Goal: Check status: Check status

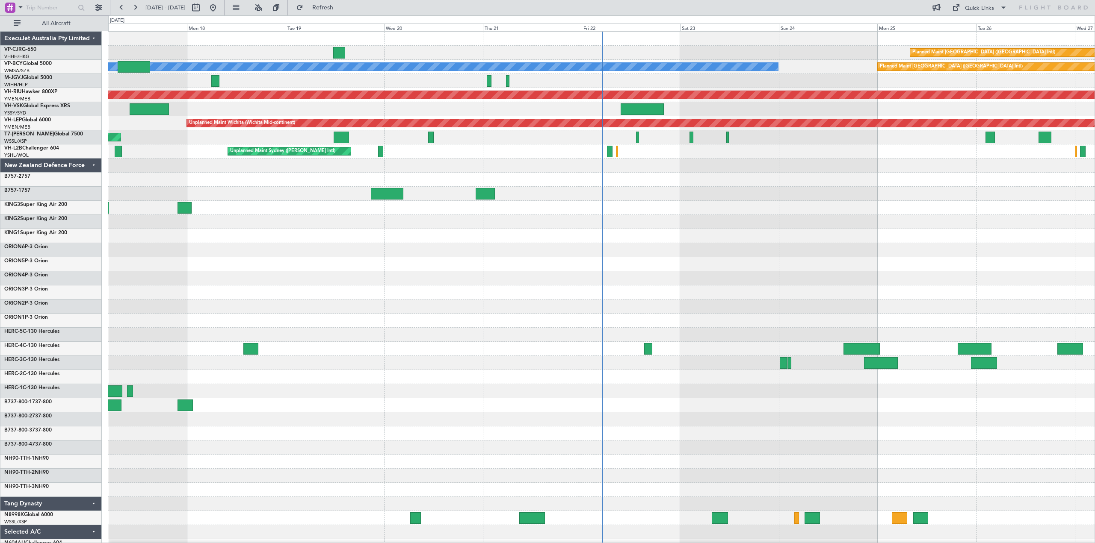
click at [671, 223] on div at bounding box center [601, 222] width 986 height 14
click at [92, 164] on div "New Zealand Defence Force" at bounding box center [50, 166] width 101 height 14
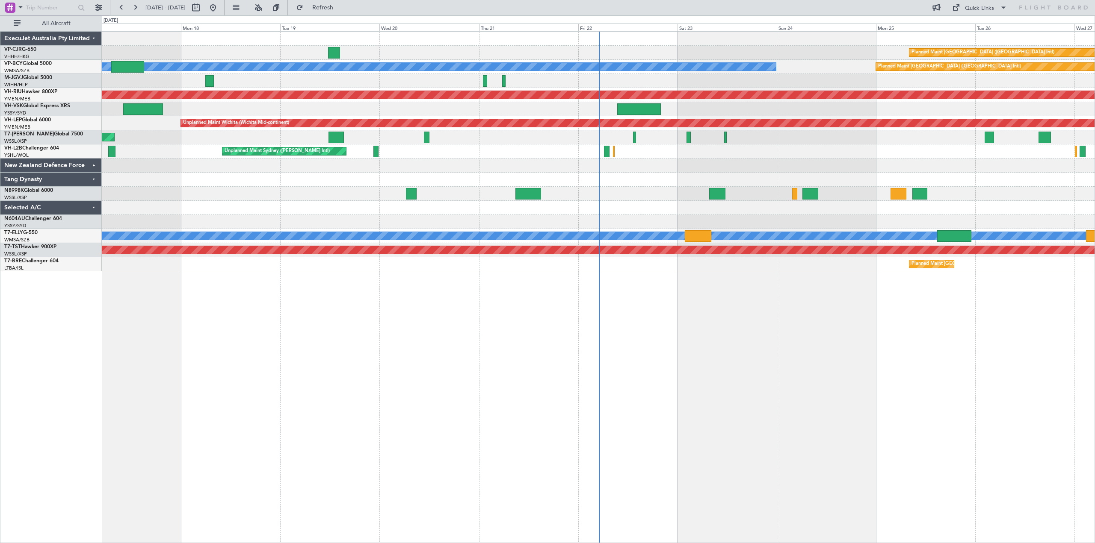
click at [90, 206] on div "Selected A/C" at bounding box center [50, 208] width 101 height 14
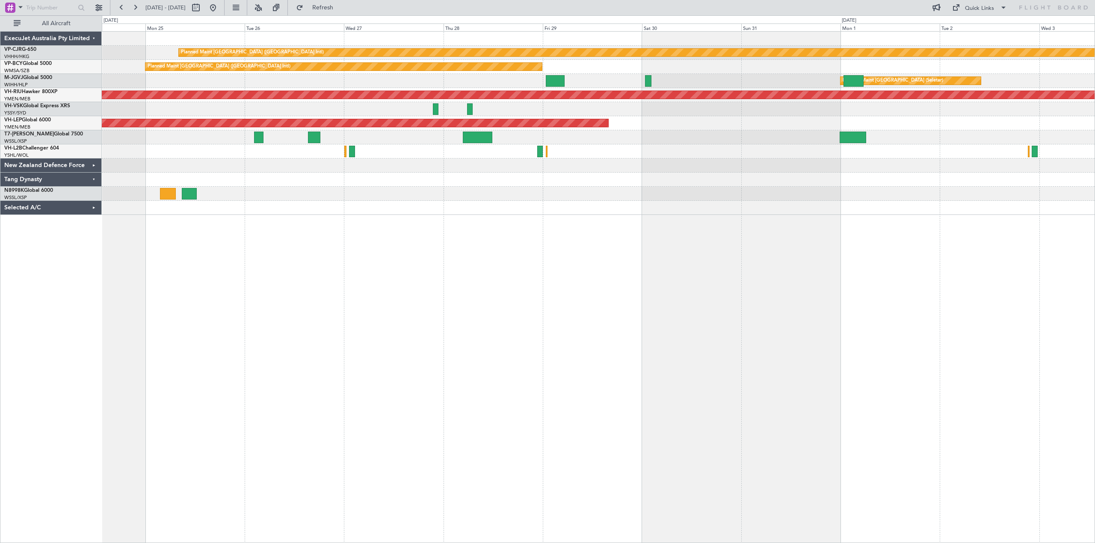
click at [203, 7] on button at bounding box center [196, 8] width 14 height 14
select select "8"
select select "2025"
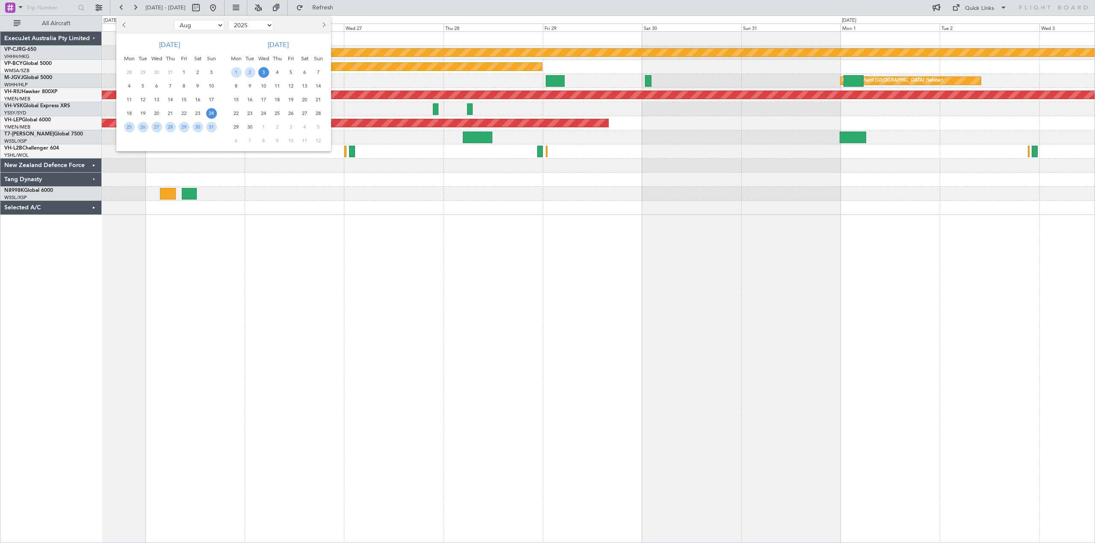
click at [325, 25] on button "Next month" at bounding box center [323, 25] width 9 height 14
click at [236, 102] on span "10" at bounding box center [236, 99] width 11 height 11
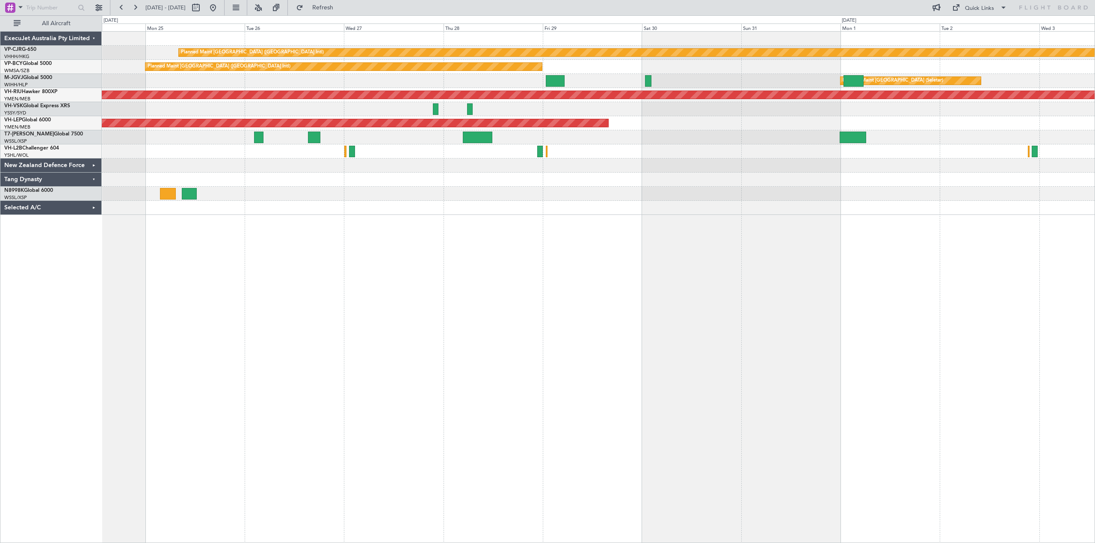
select select "11"
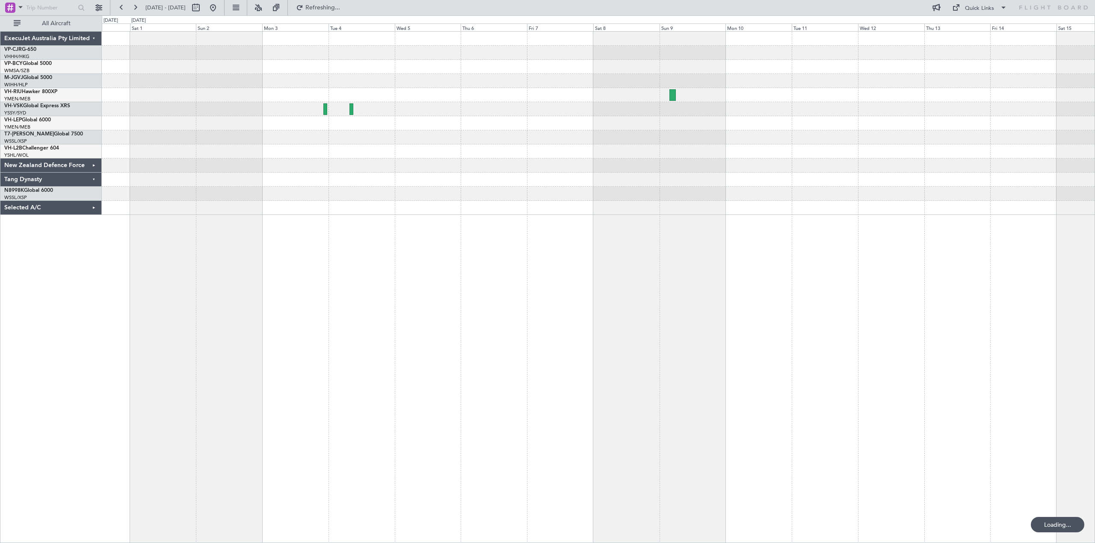
click at [626, 109] on div at bounding box center [598, 109] width 992 height 14
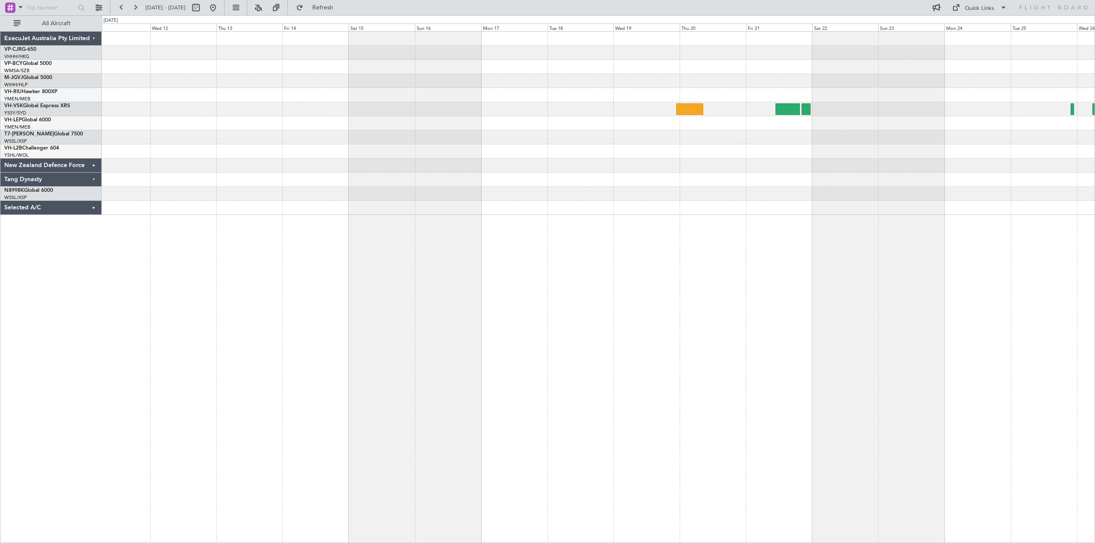
click at [0, 101] on div "ExecuJet Australia Pty Limited VP-CJR G-650 VHHH/HKG [GEOGRAPHIC_DATA] ([GEOGRA…" at bounding box center [547, 279] width 1095 height 528
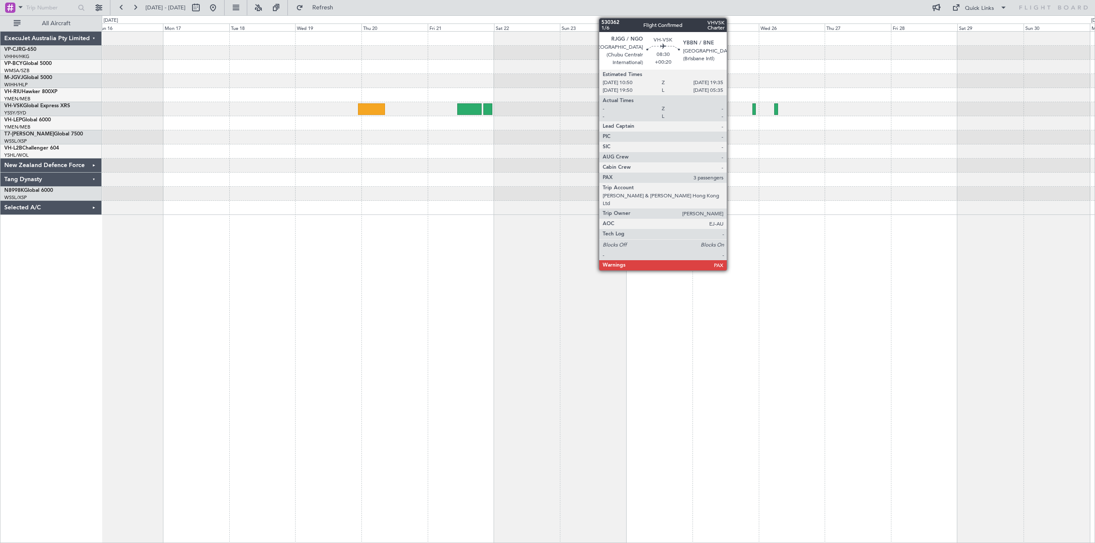
click at [638, 107] on div at bounding box center [598, 123] width 992 height 183
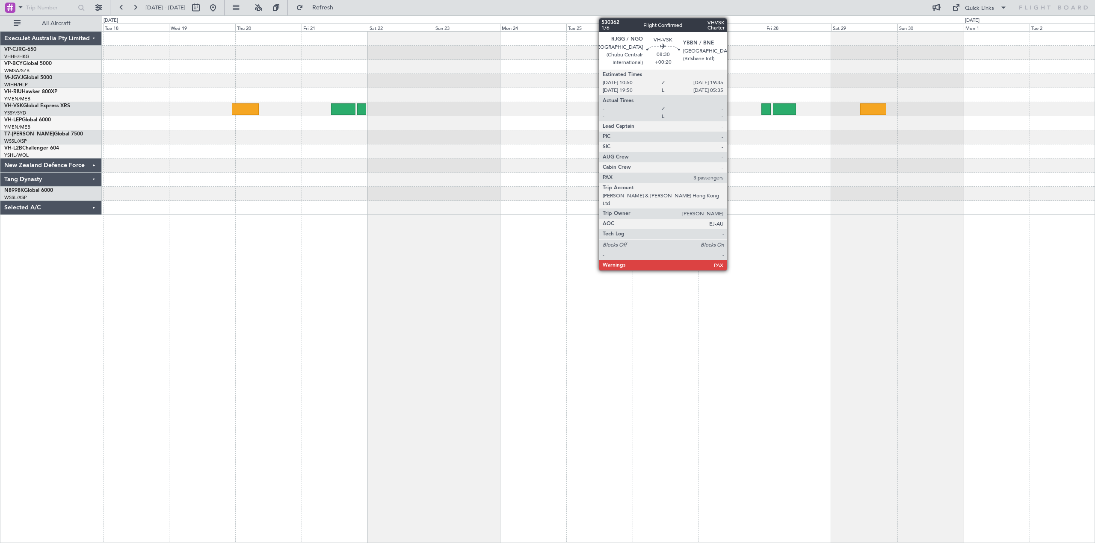
click at [716, 158] on div at bounding box center [598, 152] width 992 height 14
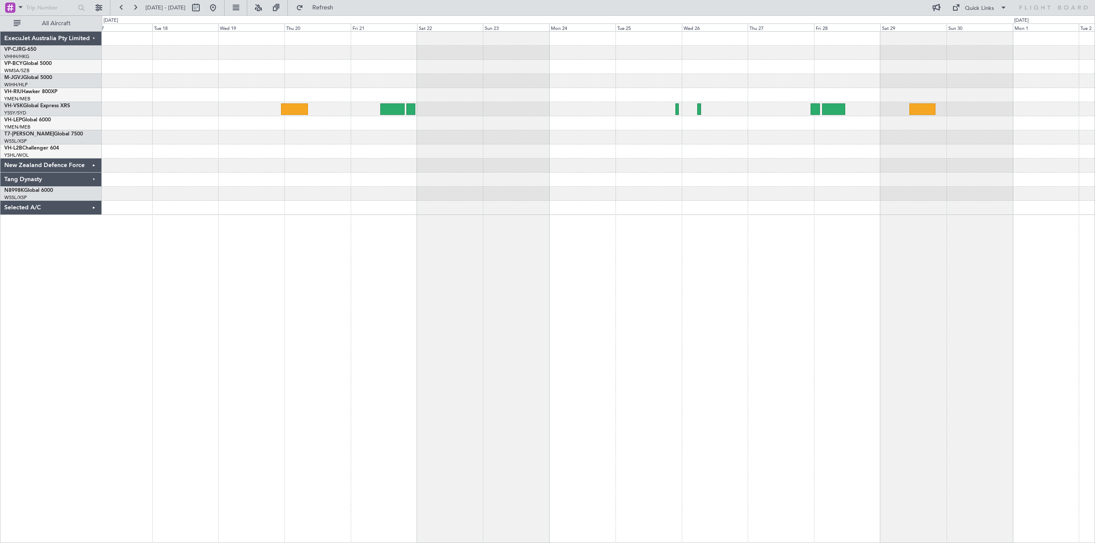
click at [464, 175] on div at bounding box center [598, 123] width 992 height 183
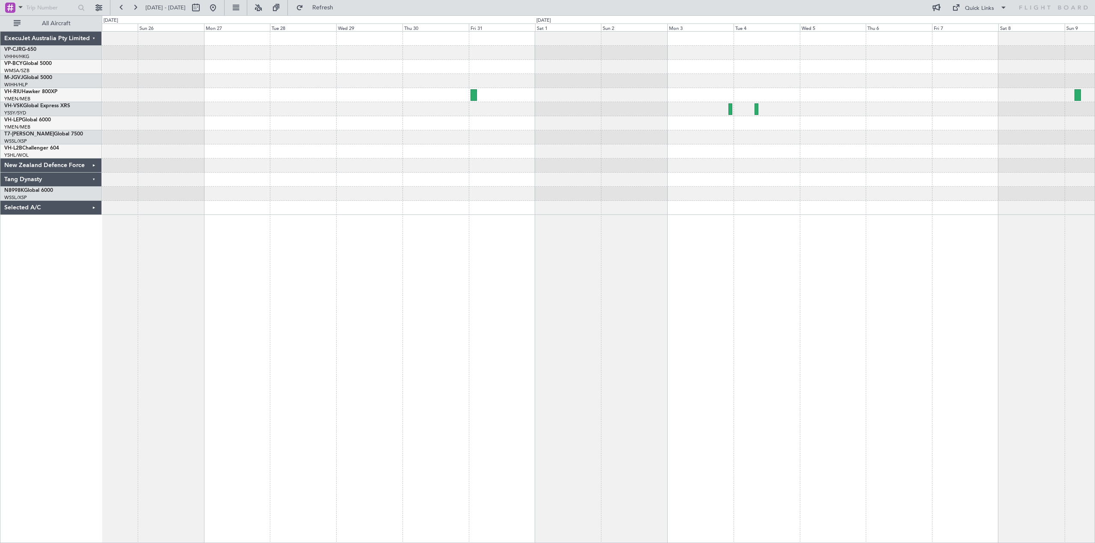
click at [779, 366] on div at bounding box center [598, 287] width 993 height 512
